Goal: Communication & Community: Answer question/provide support

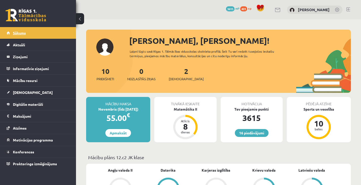
click at [51, 35] on link "Sākums" at bounding box center [38, 33] width 63 height 12
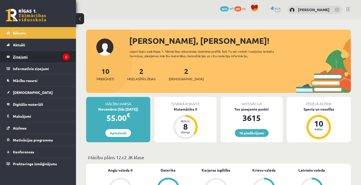
click at [38, 52] on legend "Ziņojumi 2" at bounding box center [41, 57] width 57 height 12
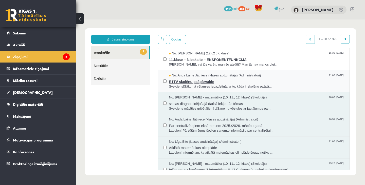
click at [188, 80] on span "R1TV skolēnu pašpārvalde" at bounding box center [257, 81] width 176 height 6
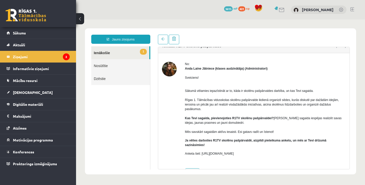
scroll to position [8, 0]
click at [33, 30] on link "Sākums" at bounding box center [38, 33] width 63 height 12
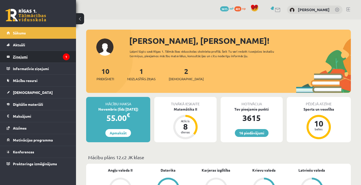
click at [34, 54] on legend "Ziņojumi 1" at bounding box center [41, 57] width 57 height 12
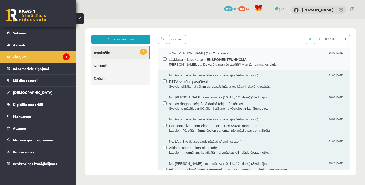
click at [206, 55] on span "No: Tuong Khang Nguyen (12.c2 JK klase)" at bounding box center [199, 53] width 61 height 5
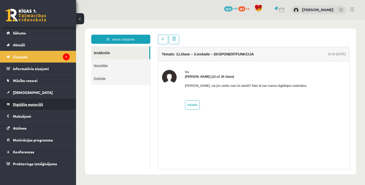
click at [44, 103] on link "Digitālie materiāli" at bounding box center [38, 105] width 63 height 12
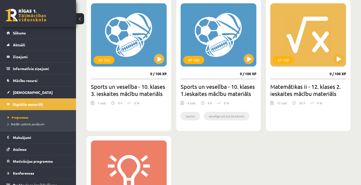
scroll to position [466, 0]
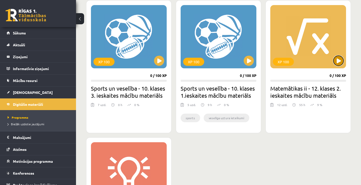
click at [342, 59] on button at bounding box center [339, 61] width 10 height 10
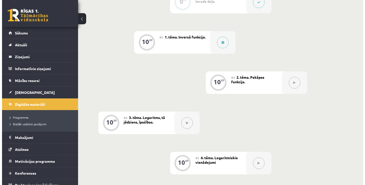
scroll to position [151, 0]
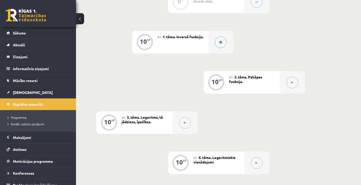
click at [220, 45] on button at bounding box center [221, 42] width 12 height 12
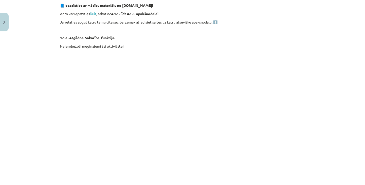
scroll to position [163, 0]
